Goal: Task Accomplishment & Management: Manage account settings

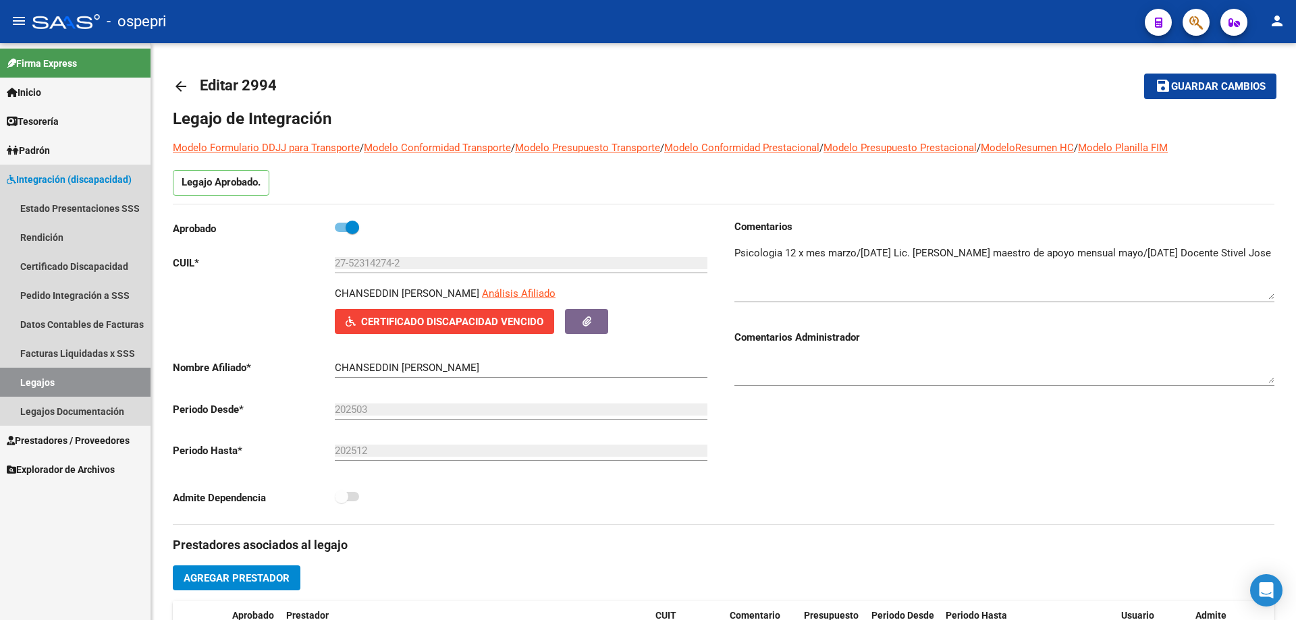
click at [34, 378] on link "Legajos" at bounding box center [75, 382] width 150 height 29
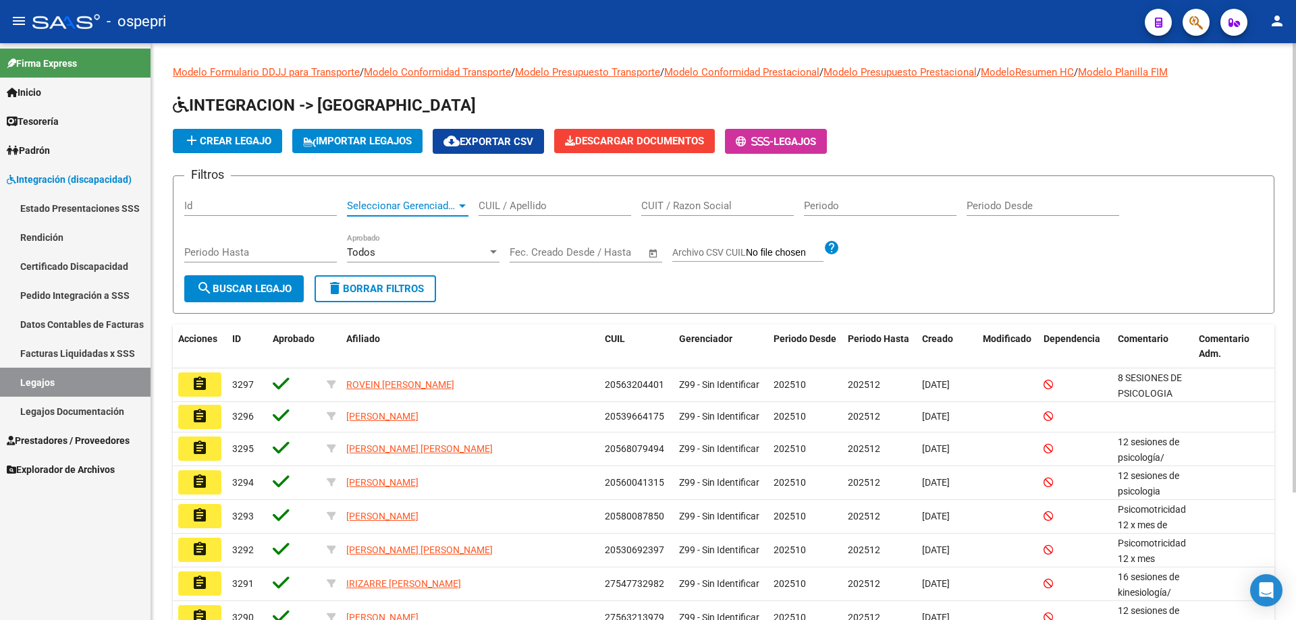
click at [391, 201] on span "Seleccionar Gerenciador" at bounding box center [401, 206] width 109 height 12
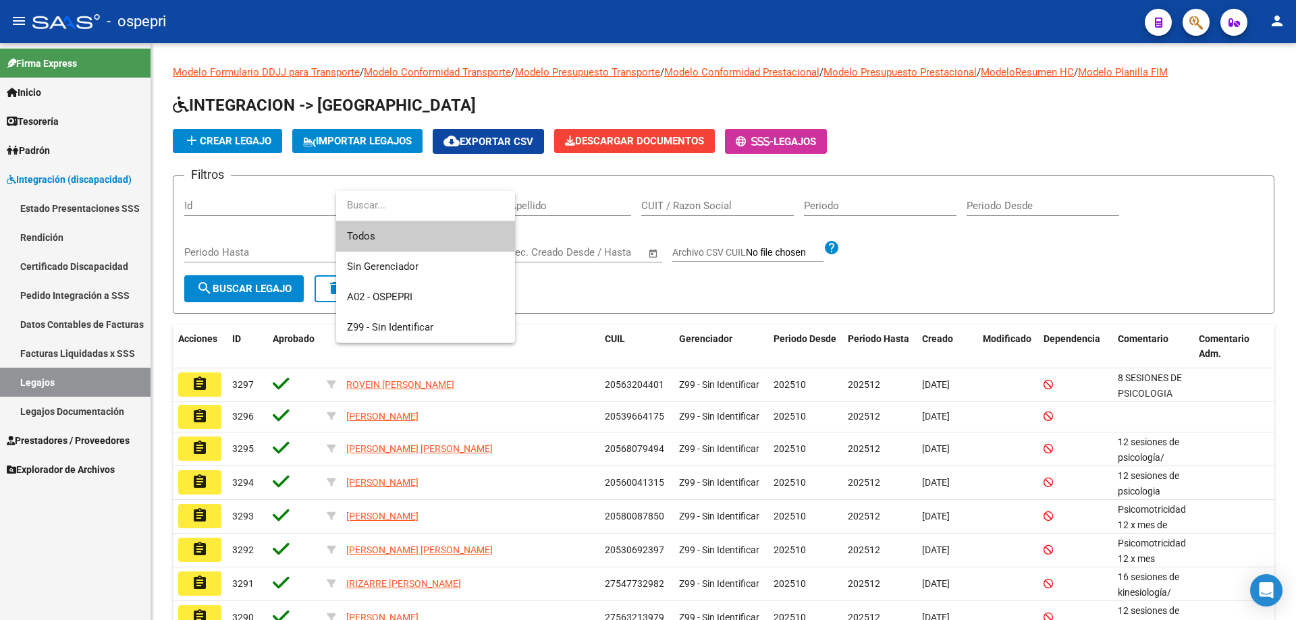
click at [72, 259] on div at bounding box center [648, 310] width 1296 height 620
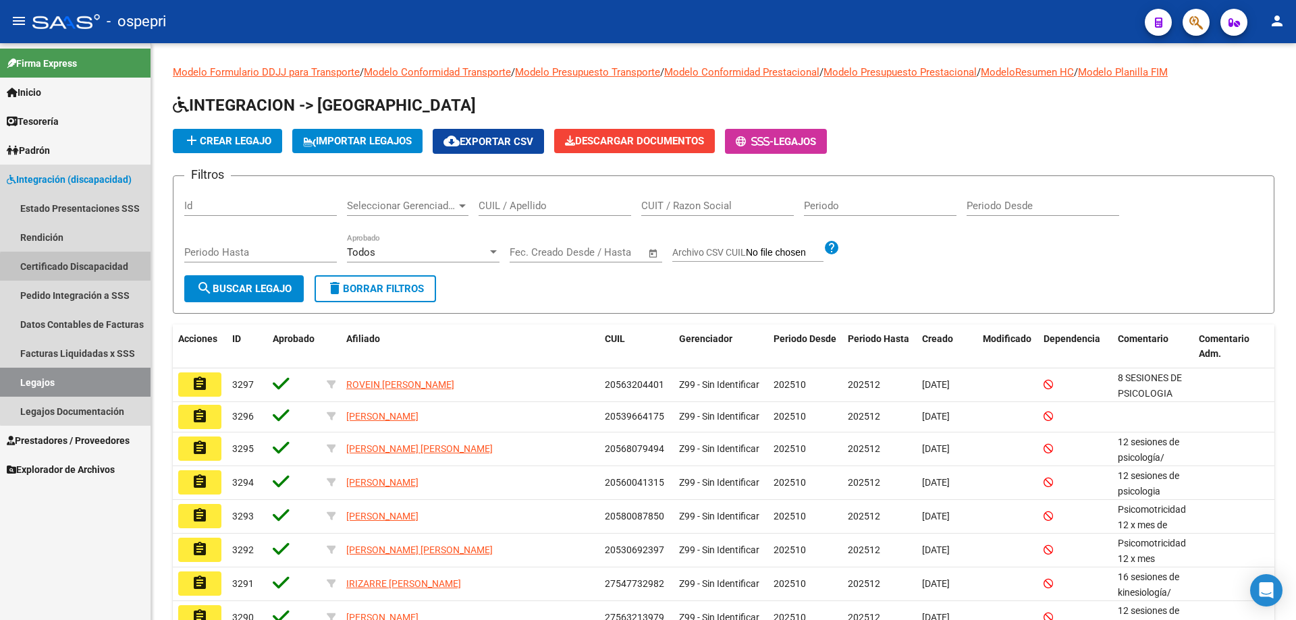
click at [84, 269] on link "Certificado Discapacidad" at bounding box center [75, 266] width 150 height 29
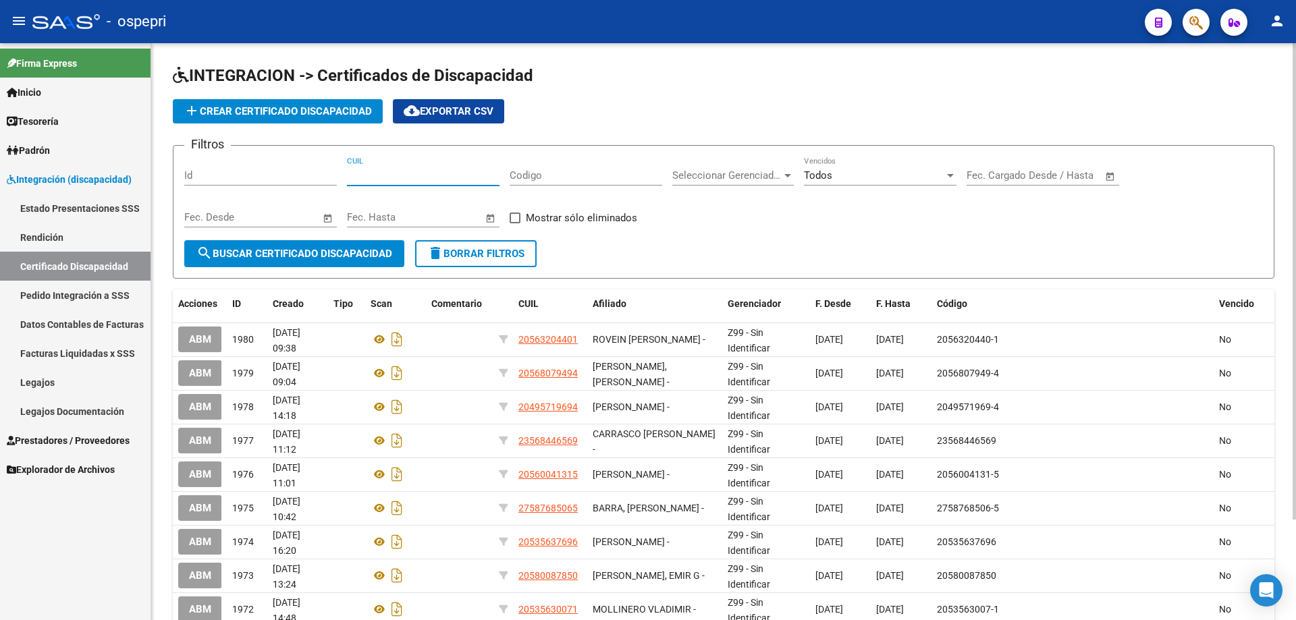
click at [392, 177] on input "CUIL" at bounding box center [423, 175] width 152 height 12
type input "20-57447339-0"
click at [295, 256] on span "search Buscar Certificado Discapacidad" at bounding box center [294, 254] width 196 height 12
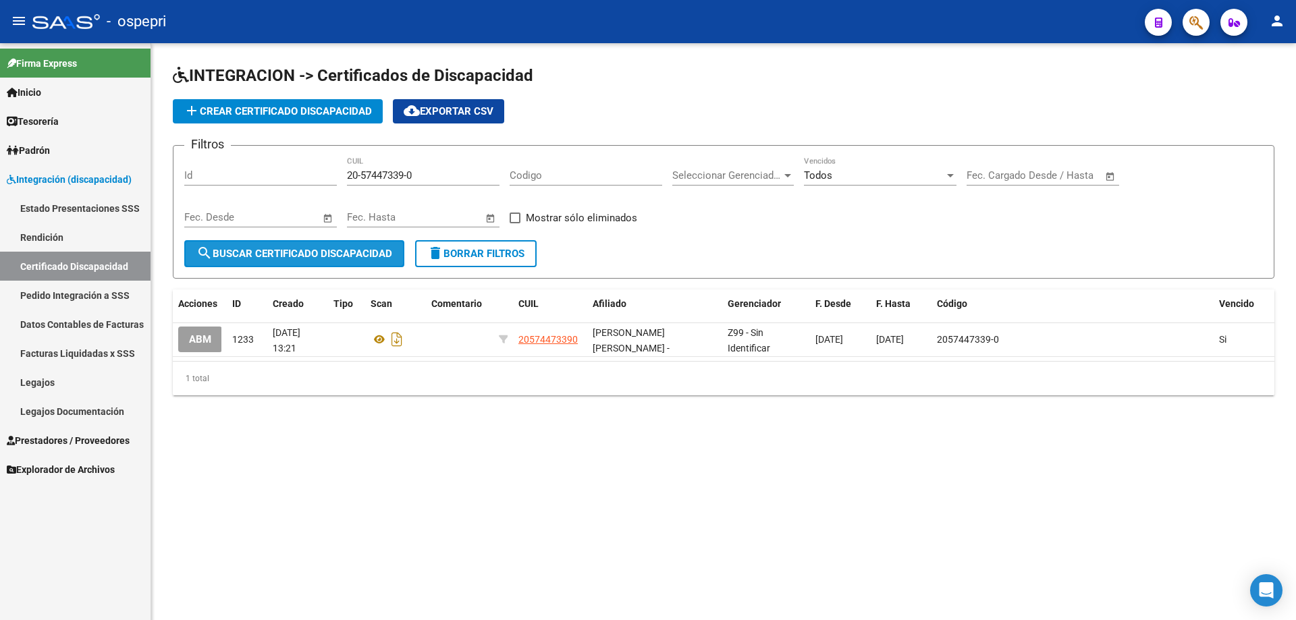
click at [285, 254] on span "search Buscar Certificado Discapacidad" at bounding box center [294, 254] width 196 height 12
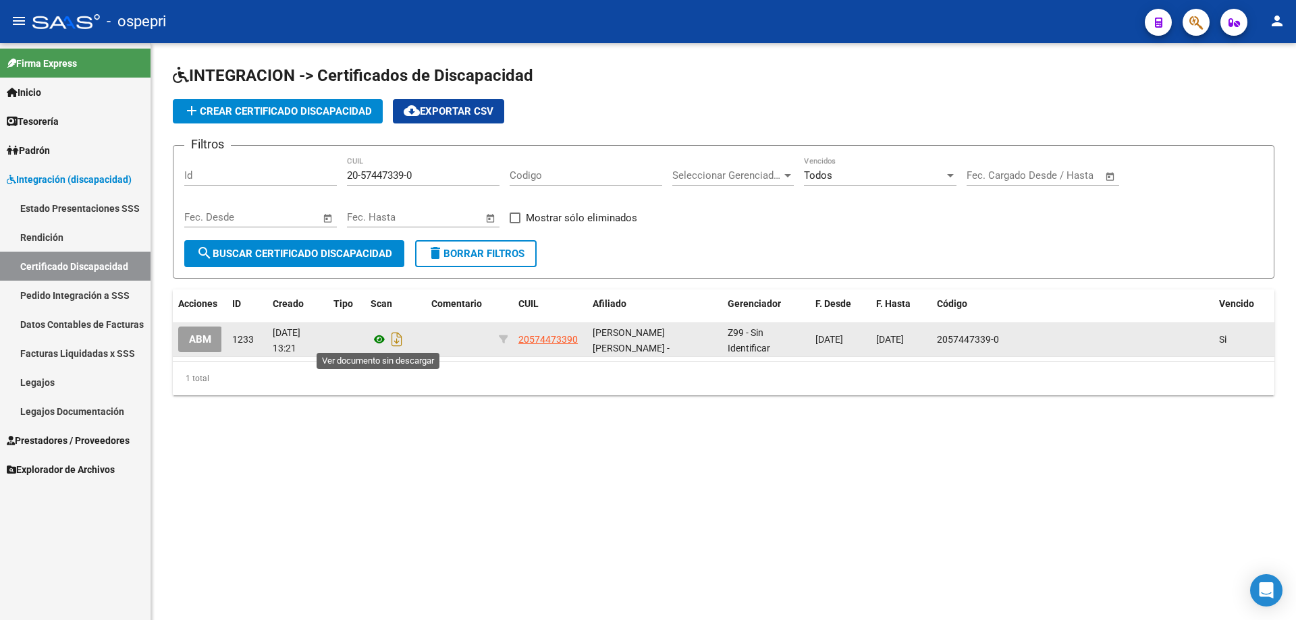
click at [379, 341] on icon at bounding box center [379, 339] width 18 height 16
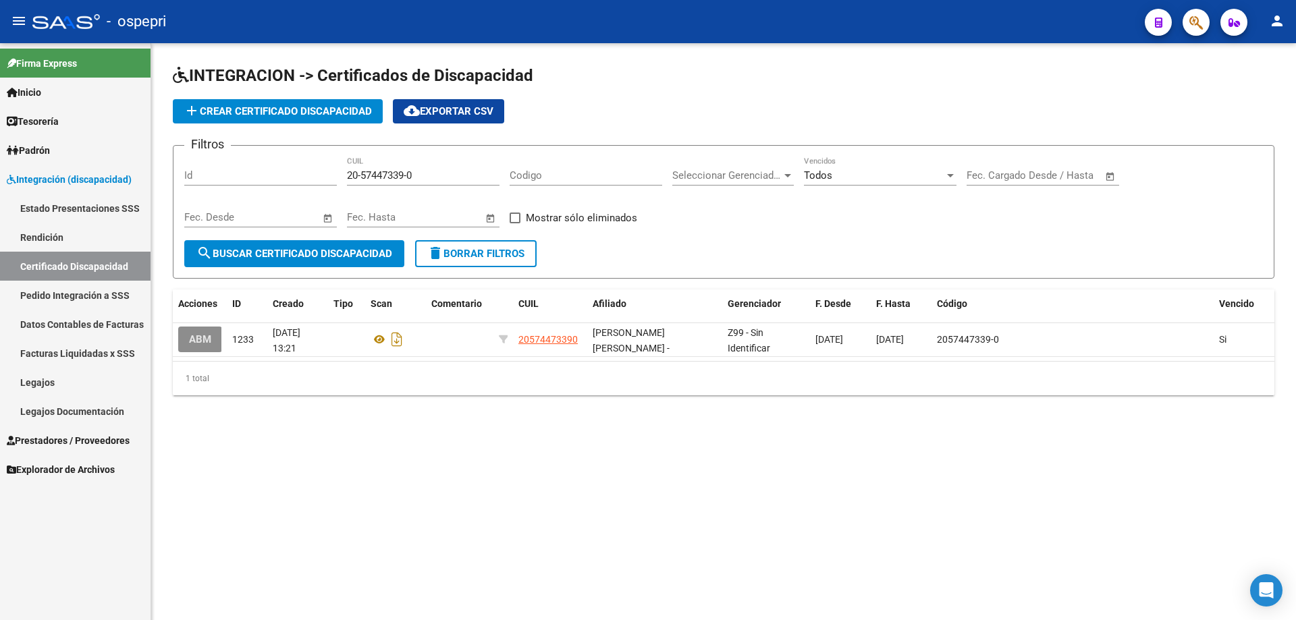
click at [213, 343] on button "ABM" at bounding box center [200, 339] width 44 height 25
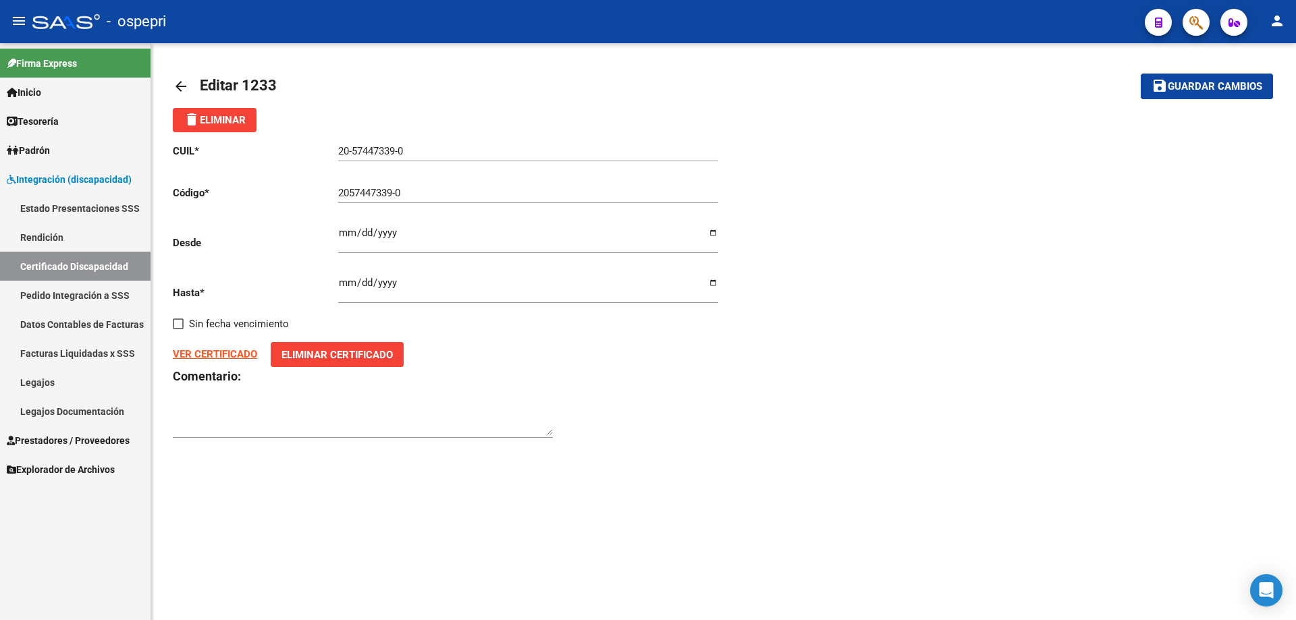
click at [331, 354] on span "Eliminar Certificado" at bounding box center [336, 355] width 111 height 12
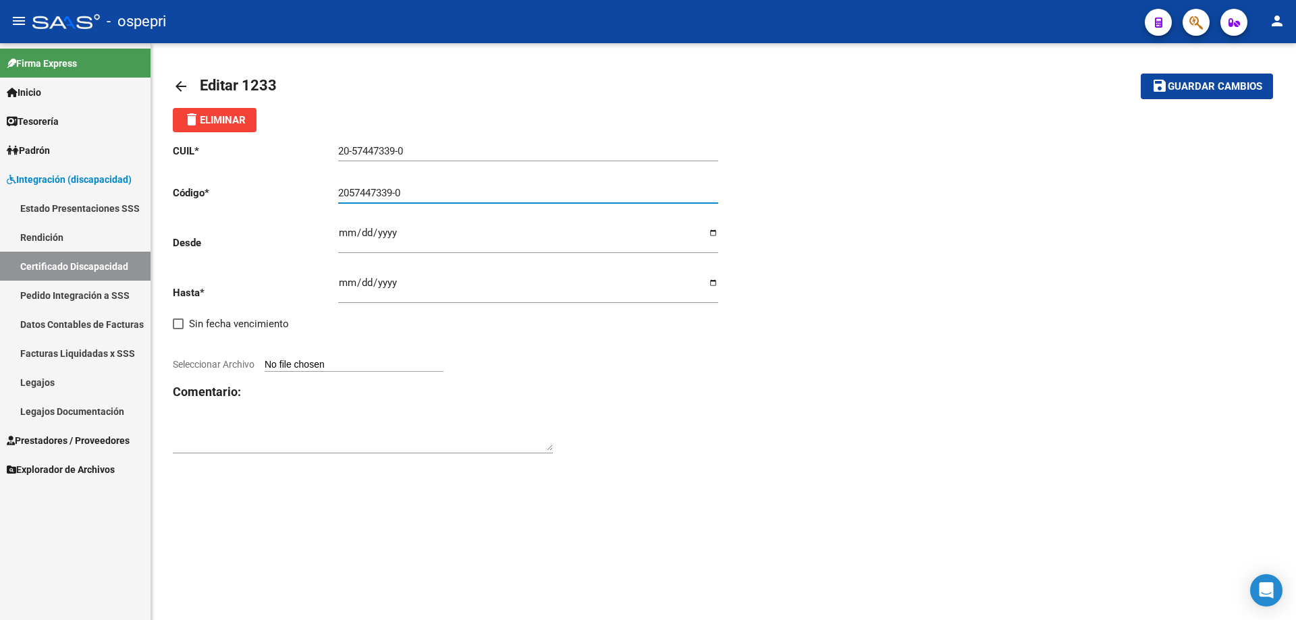
click at [351, 193] on input "2057447339-0" at bounding box center [528, 193] width 380 height 12
type input "20-57447339-0"
click at [344, 238] on input "[DATE]" at bounding box center [528, 238] width 380 height 22
type input "[DATE]"
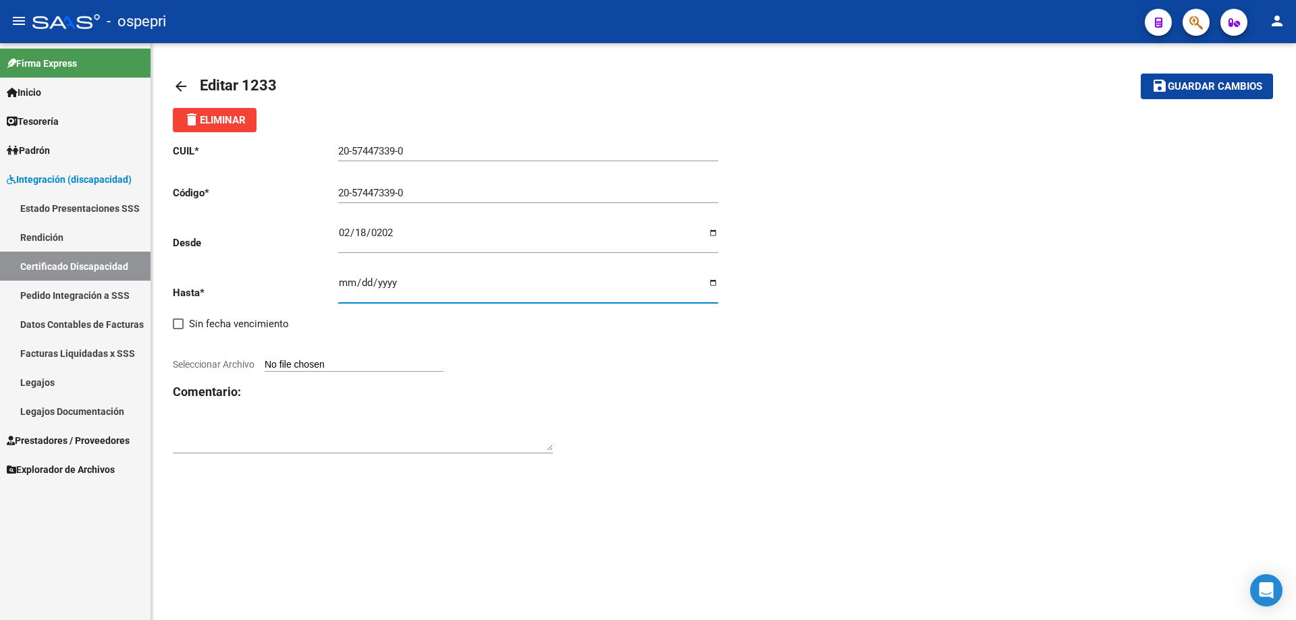
click at [343, 289] on input "[DATE]" at bounding box center [528, 288] width 380 height 22
type input "[DATE]"
type input "C:\fakepath\CUD [PERSON_NAME] [PERSON_NAME].jpeg"
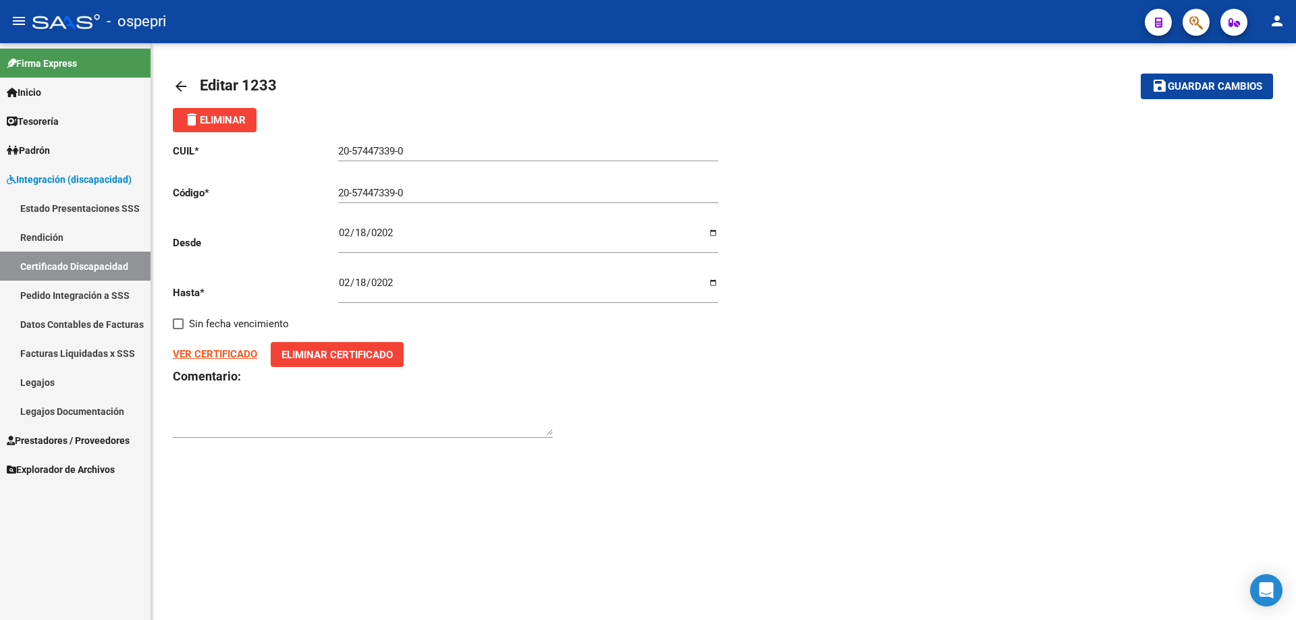
click at [220, 355] on strong "VER CERTIFICADO" at bounding box center [215, 354] width 84 height 12
click at [1226, 86] on span "Guardar cambios" at bounding box center [1214, 87] width 94 height 12
type input "2057447339-0"
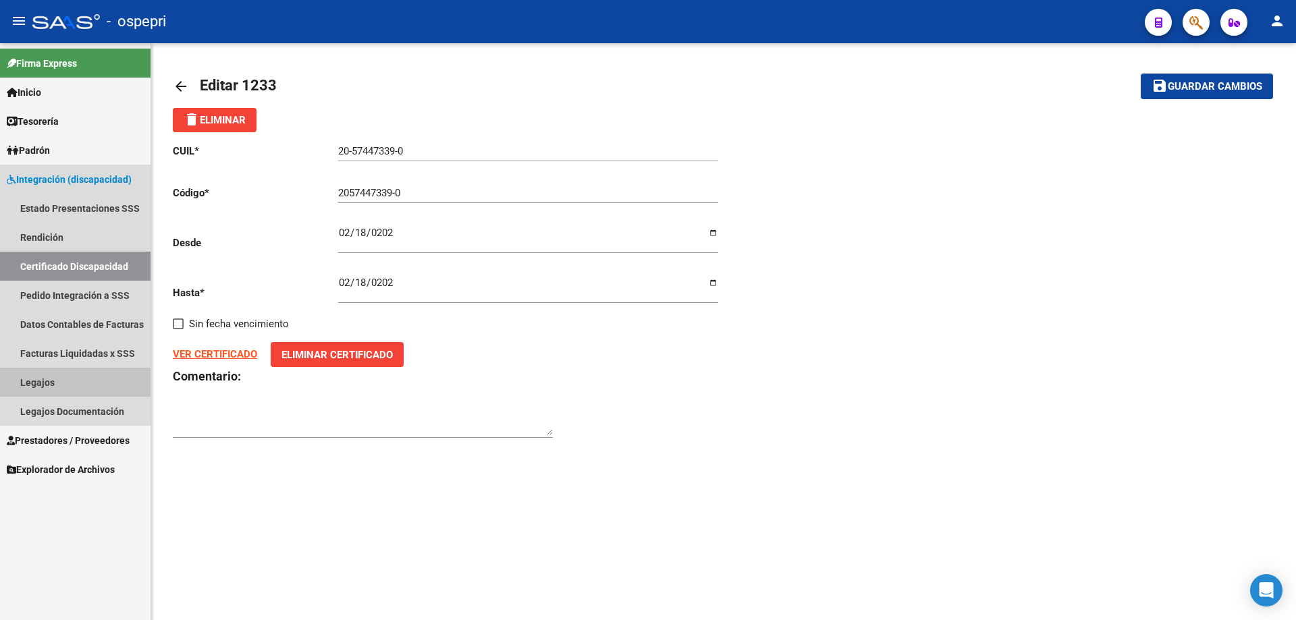
click at [45, 379] on link "Legajos" at bounding box center [75, 382] width 150 height 29
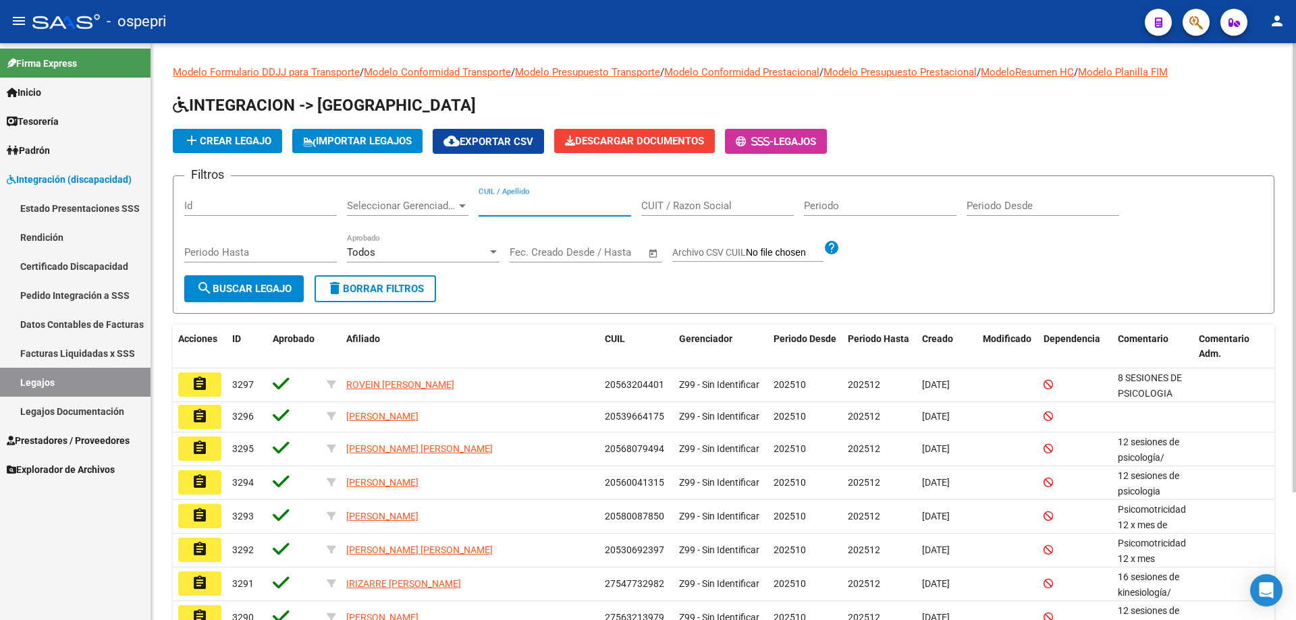
click at [501, 206] on input "CUIL / Apellido" at bounding box center [554, 206] width 152 height 12
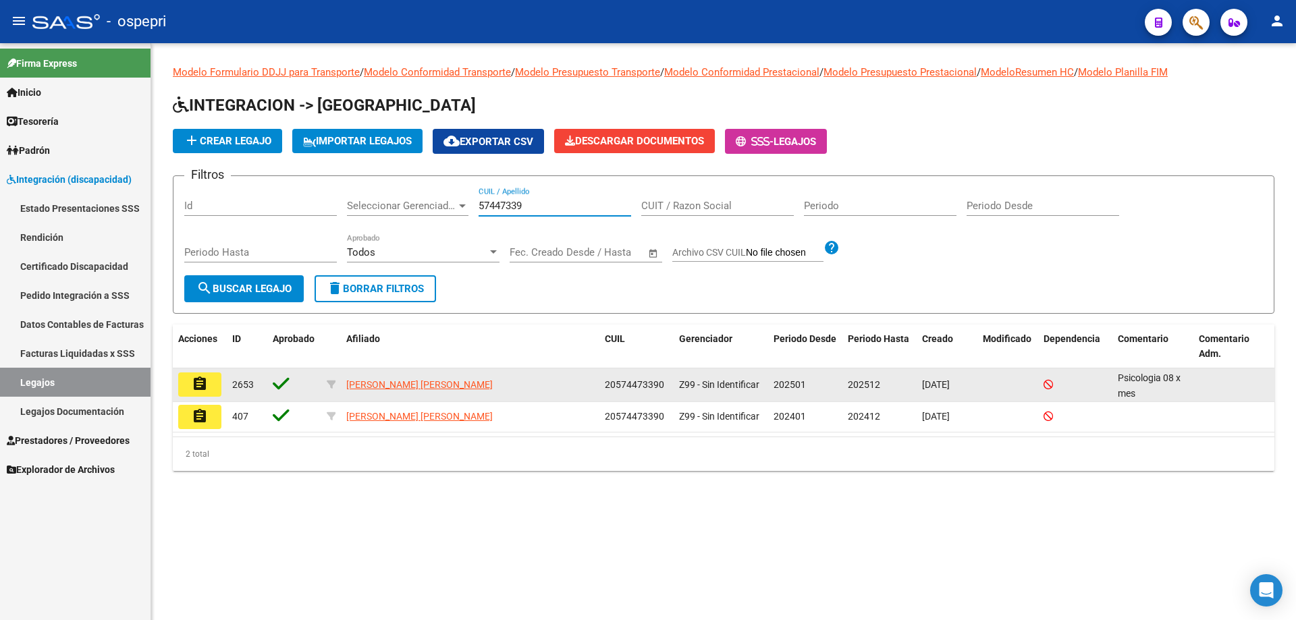
type input "57447339"
click at [213, 388] on button "assignment" at bounding box center [199, 384] width 43 height 24
